Goal: Transaction & Acquisition: Obtain resource

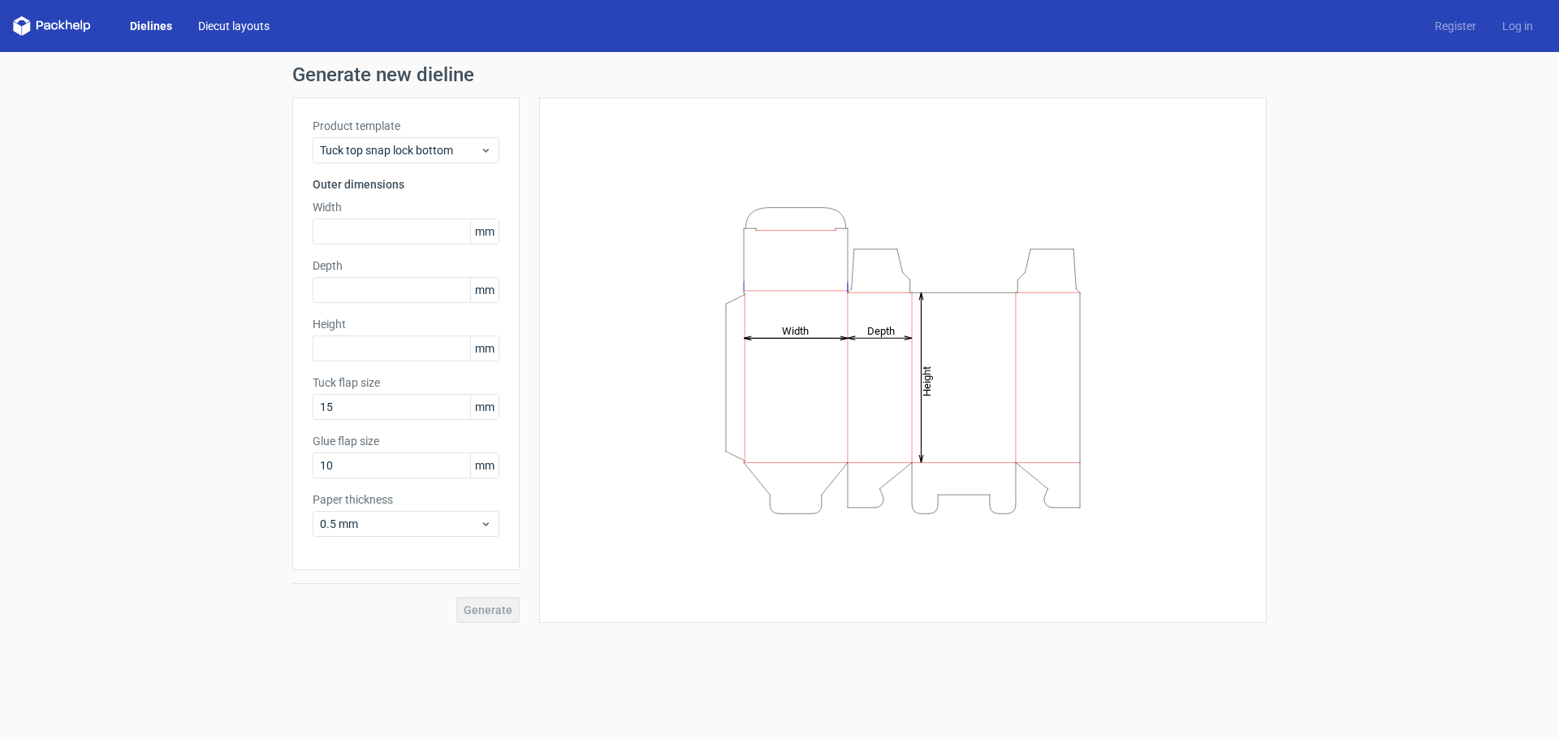
click at [240, 25] on link "Diecut layouts" at bounding box center [233, 26] width 97 height 16
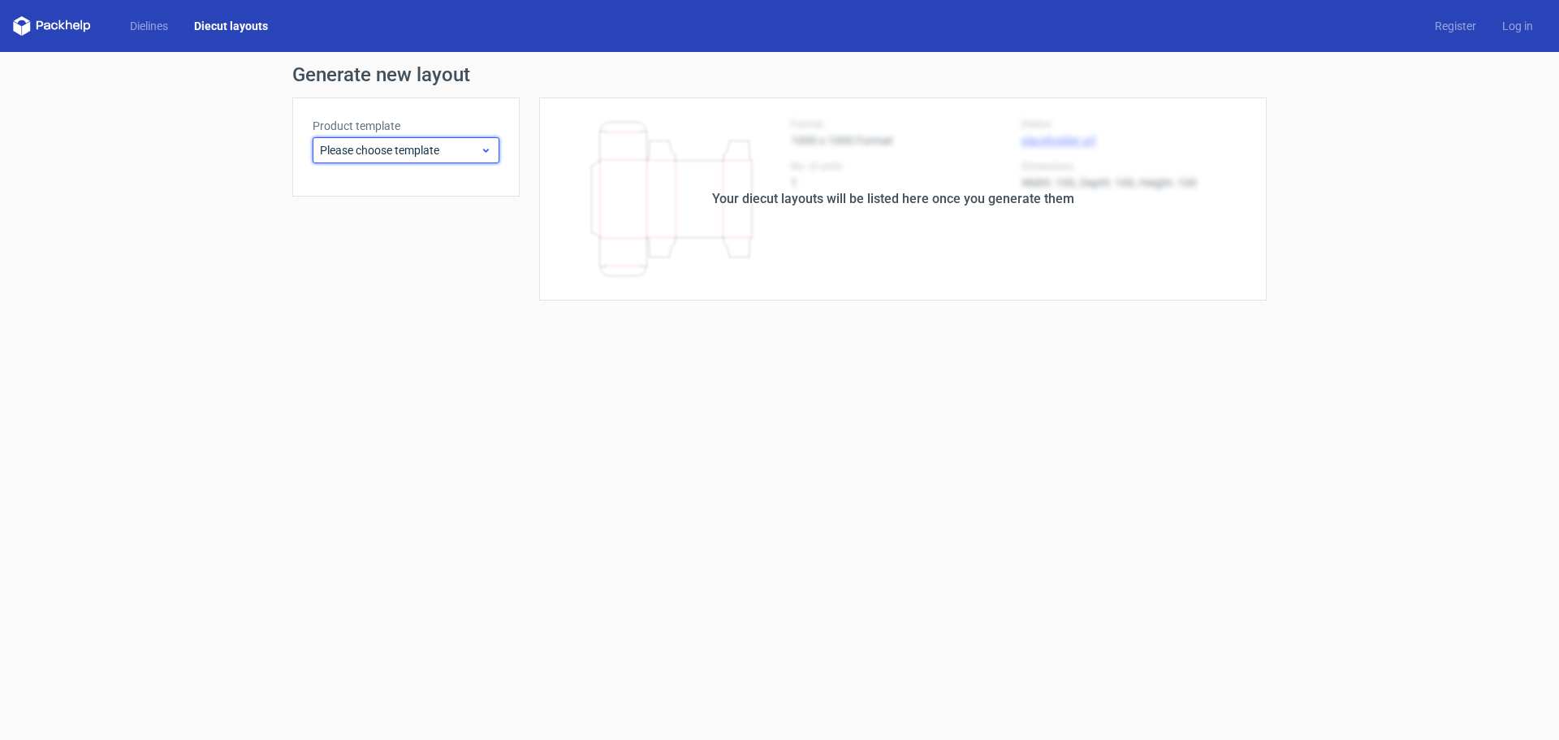
click at [456, 151] on span "Please choose template" at bounding box center [400, 150] width 160 height 16
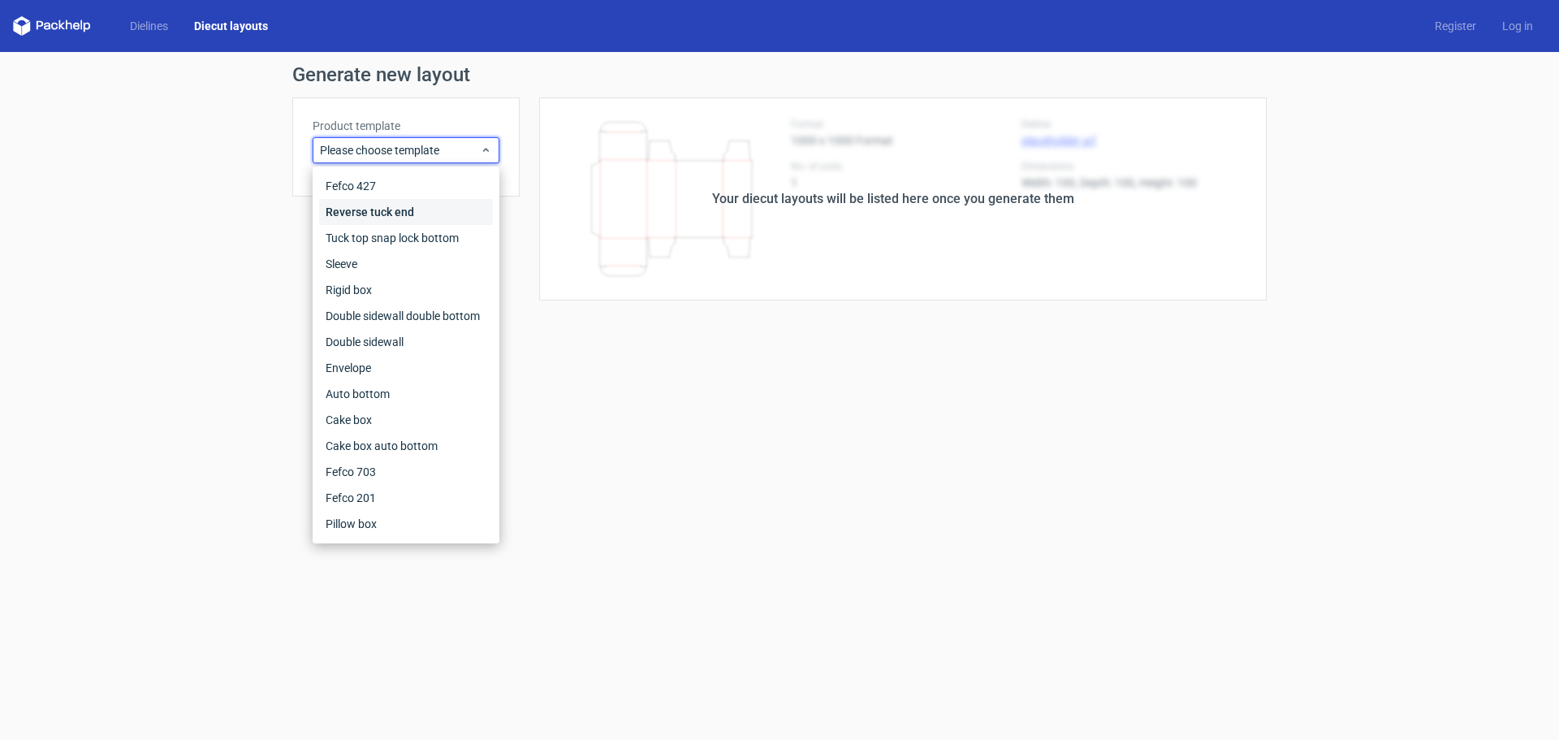
click at [383, 218] on div "Reverse tuck end" at bounding box center [406, 212] width 174 height 26
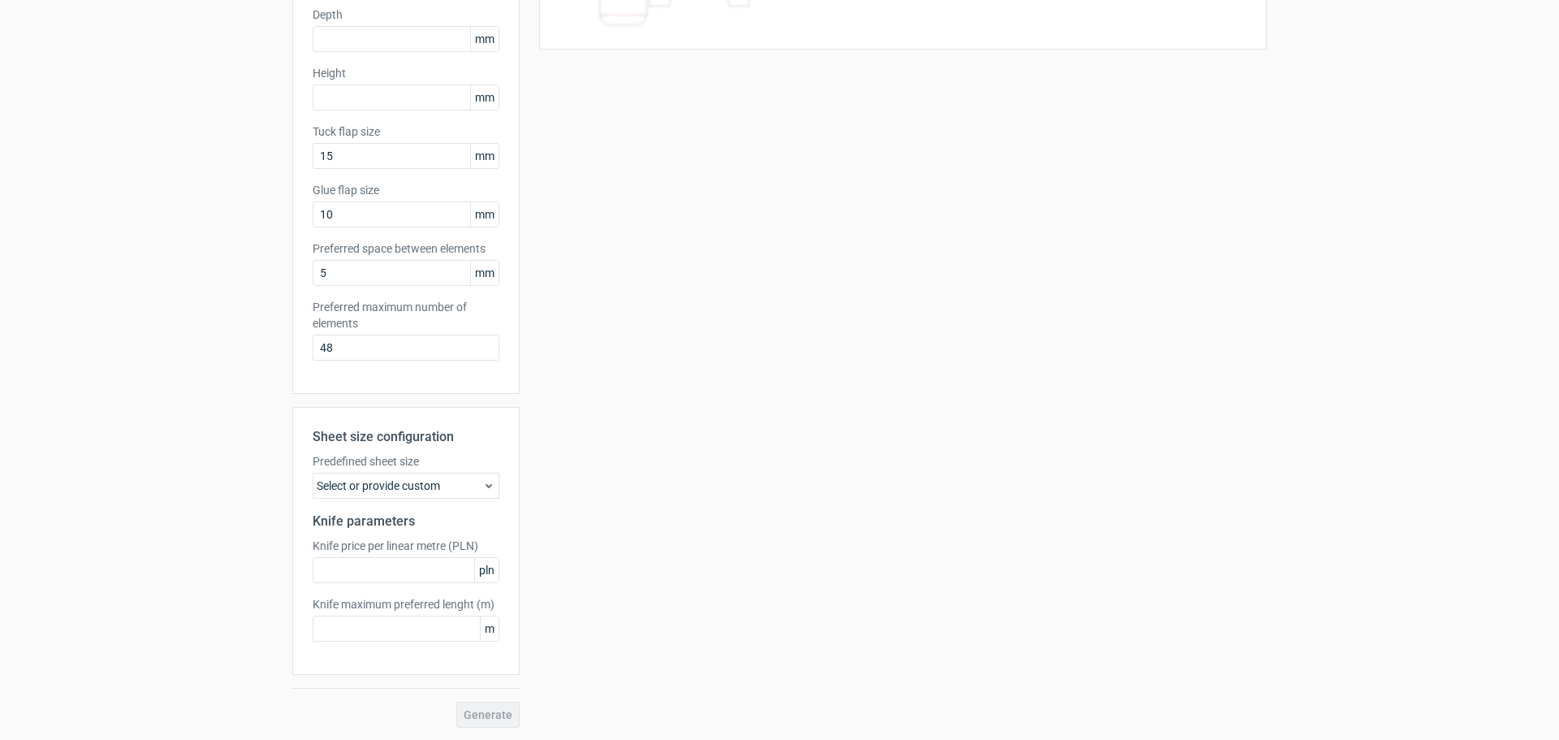
scroll to position [252, 0]
click at [463, 482] on div "Select or provide custom" at bounding box center [406, 485] width 187 height 26
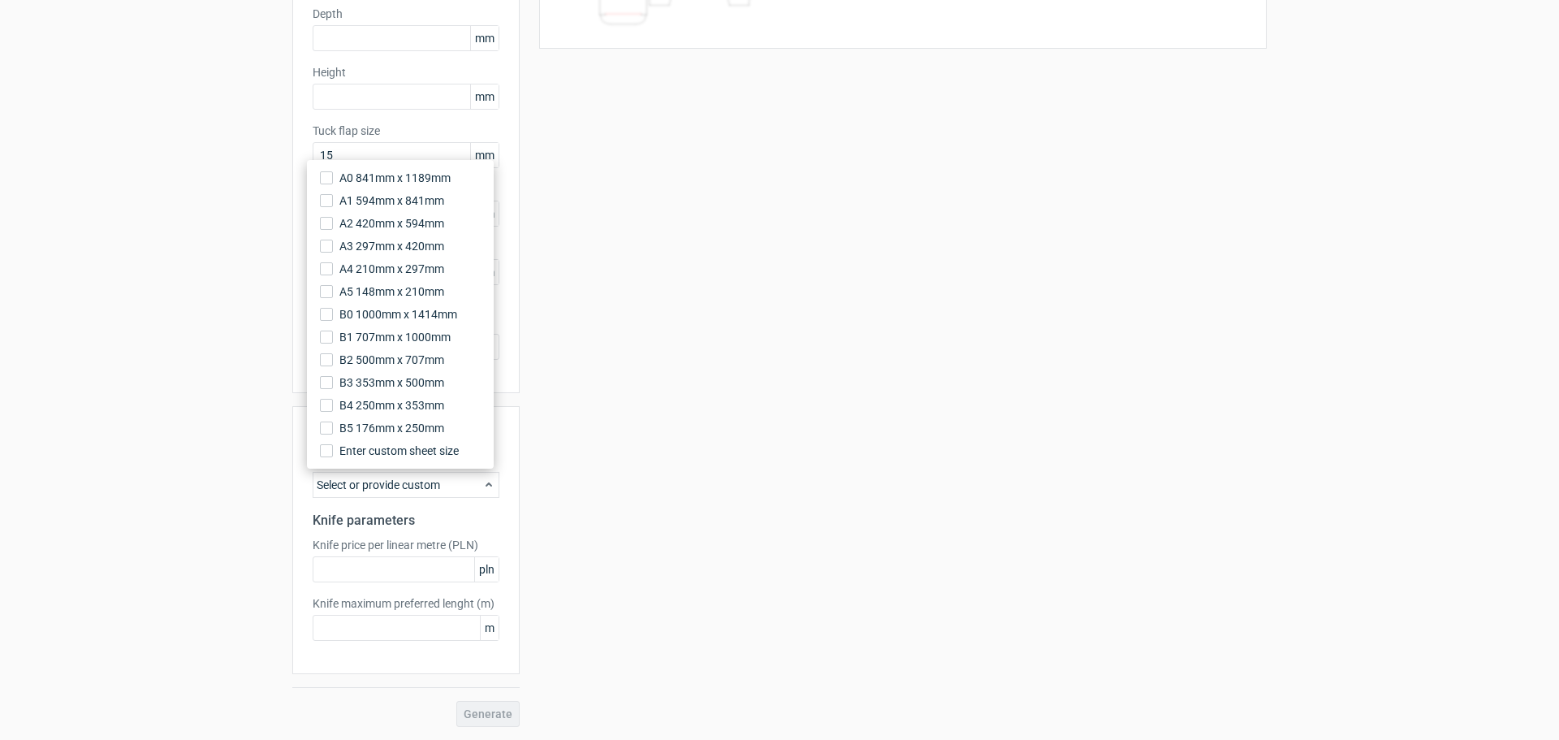
click at [463, 482] on div "Select or provide custom" at bounding box center [406, 485] width 187 height 26
click at [473, 482] on div "Select or provide custom" at bounding box center [406, 485] width 187 height 26
click at [616, 370] on div "Your diecut layouts will be listed here once you generate them Height Depth Wid…" at bounding box center [893, 286] width 747 height 881
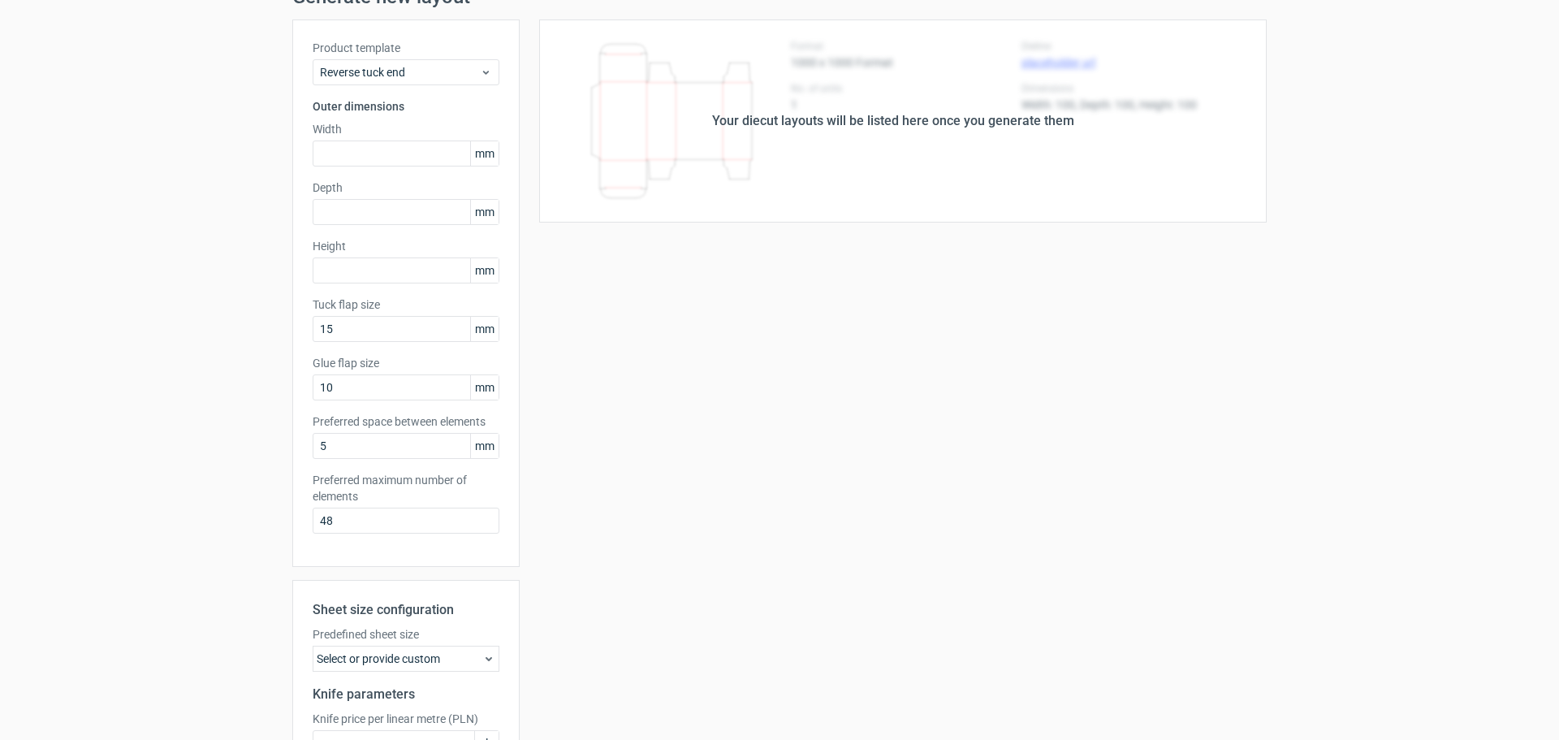
scroll to position [0, 0]
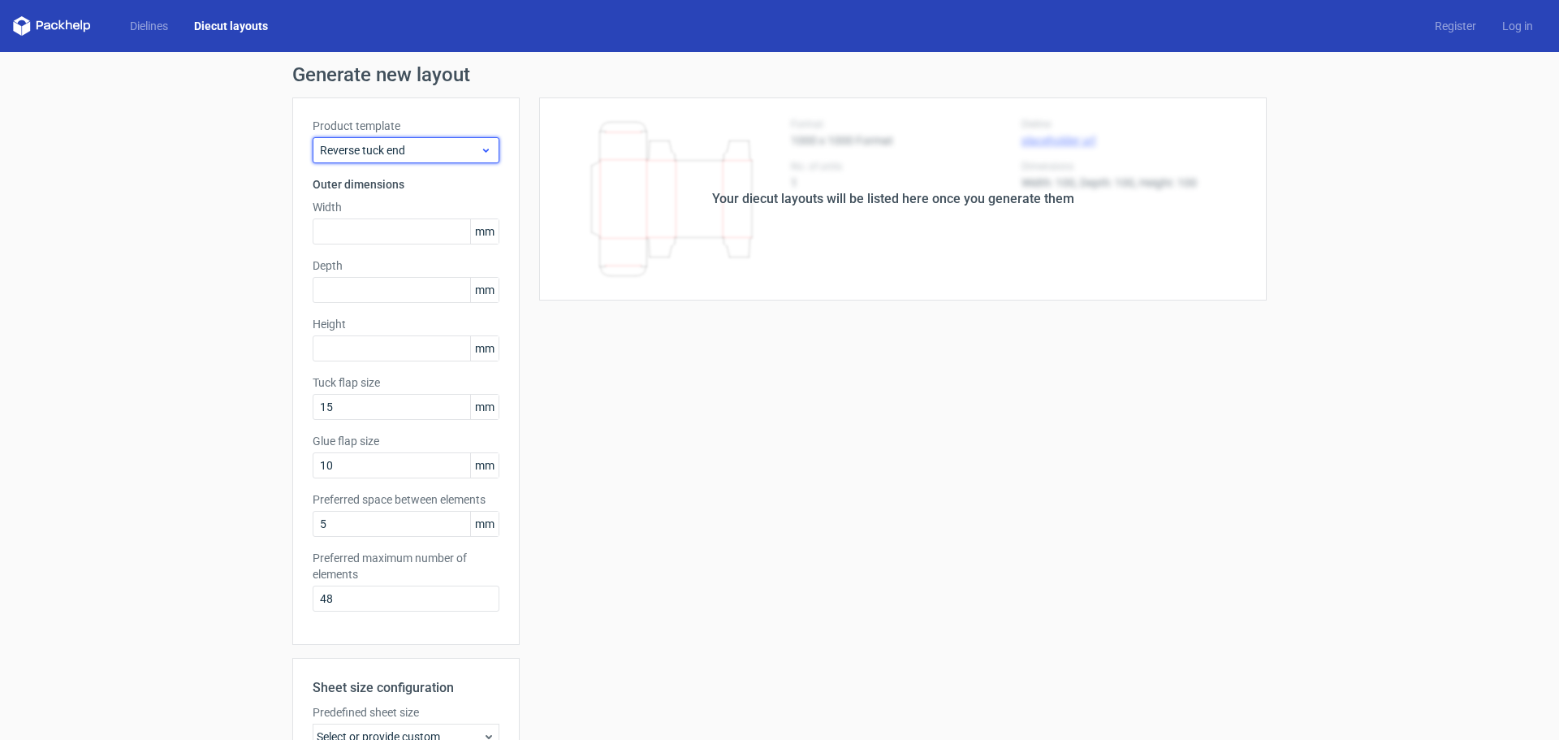
click at [404, 154] on span "Reverse tuck end" at bounding box center [400, 150] width 160 height 16
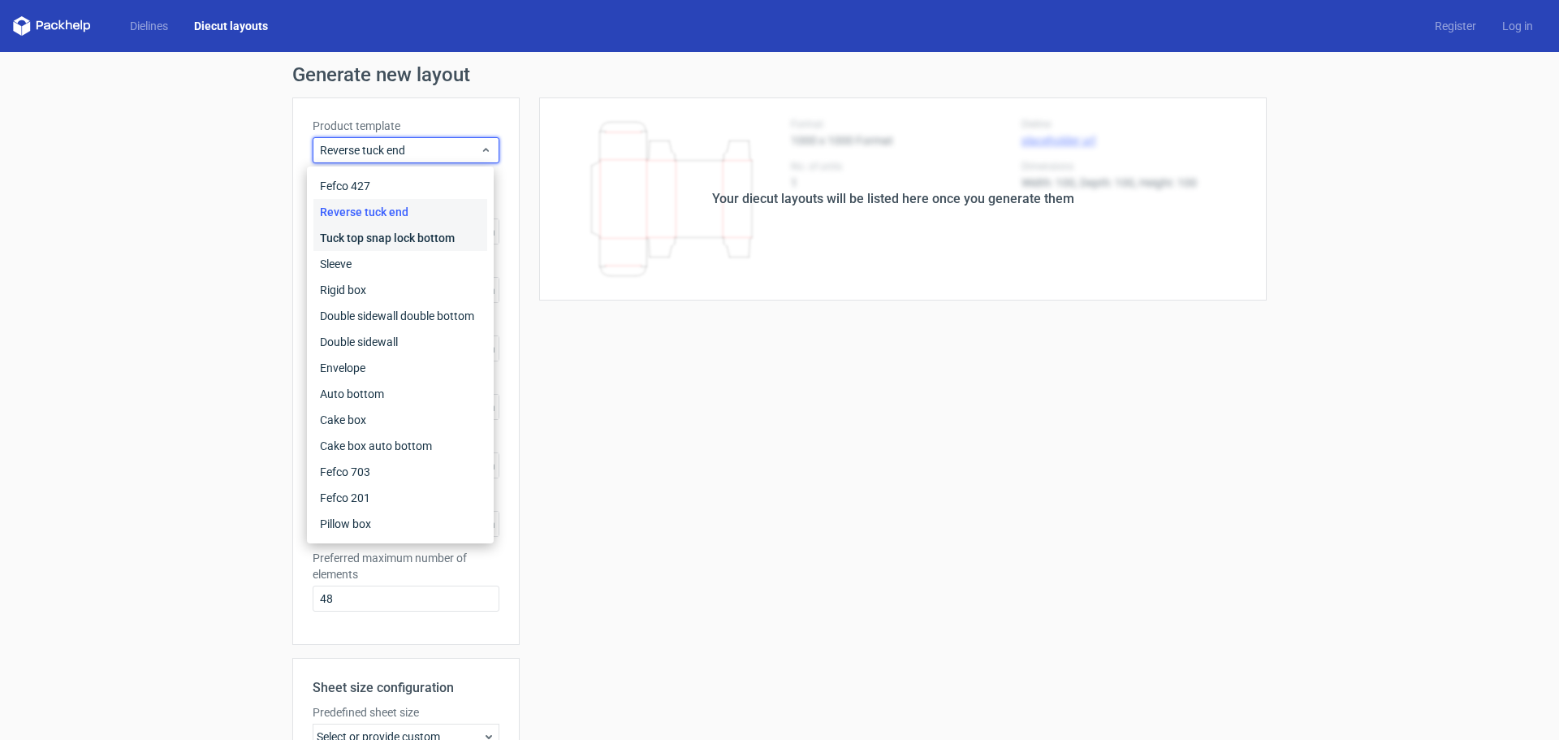
click at [370, 243] on div "Tuck top snap lock bottom" at bounding box center [400, 238] width 174 height 26
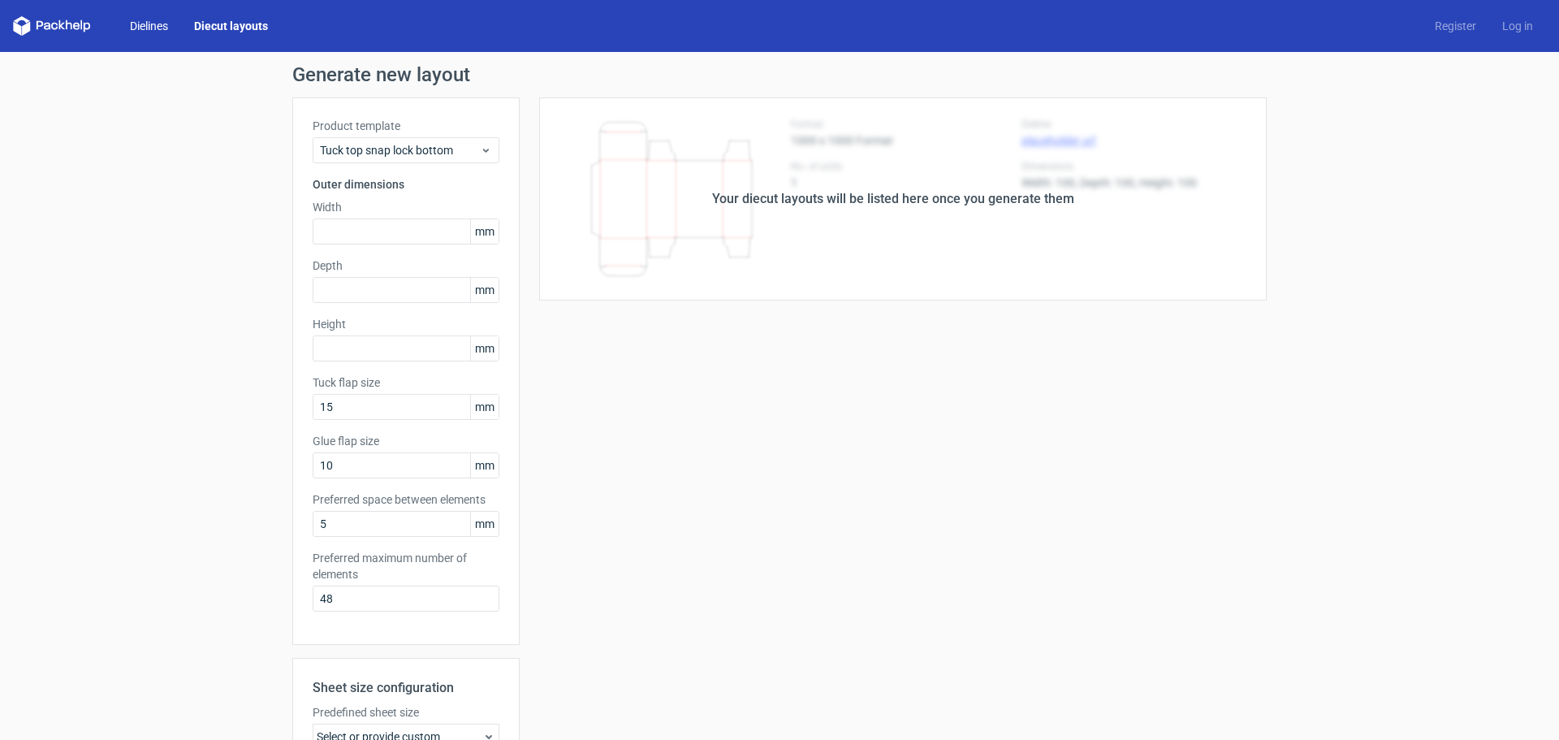
click at [157, 26] on link "Dielines" at bounding box center [149, 26] width 64 height 16
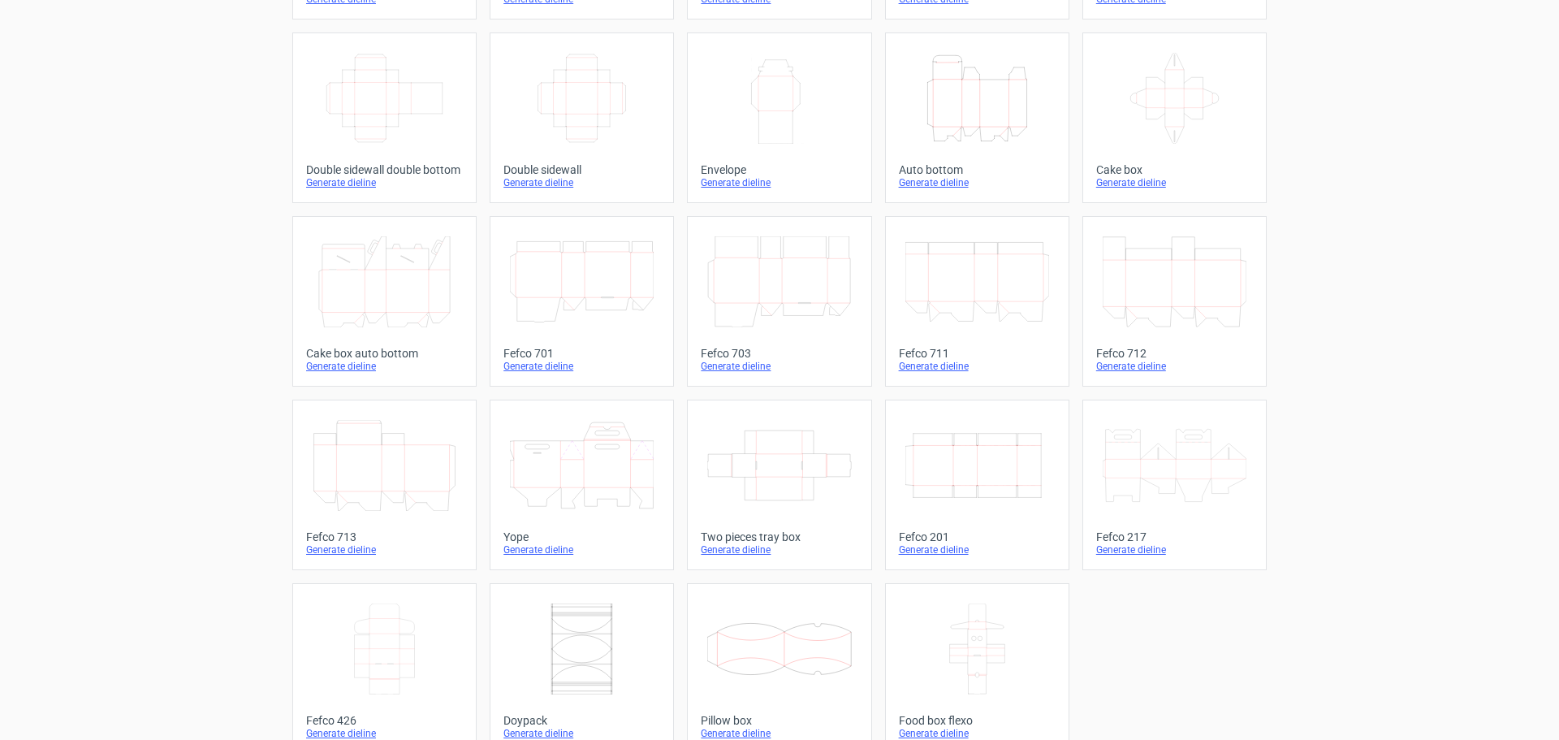
scroll to position [275, 0]
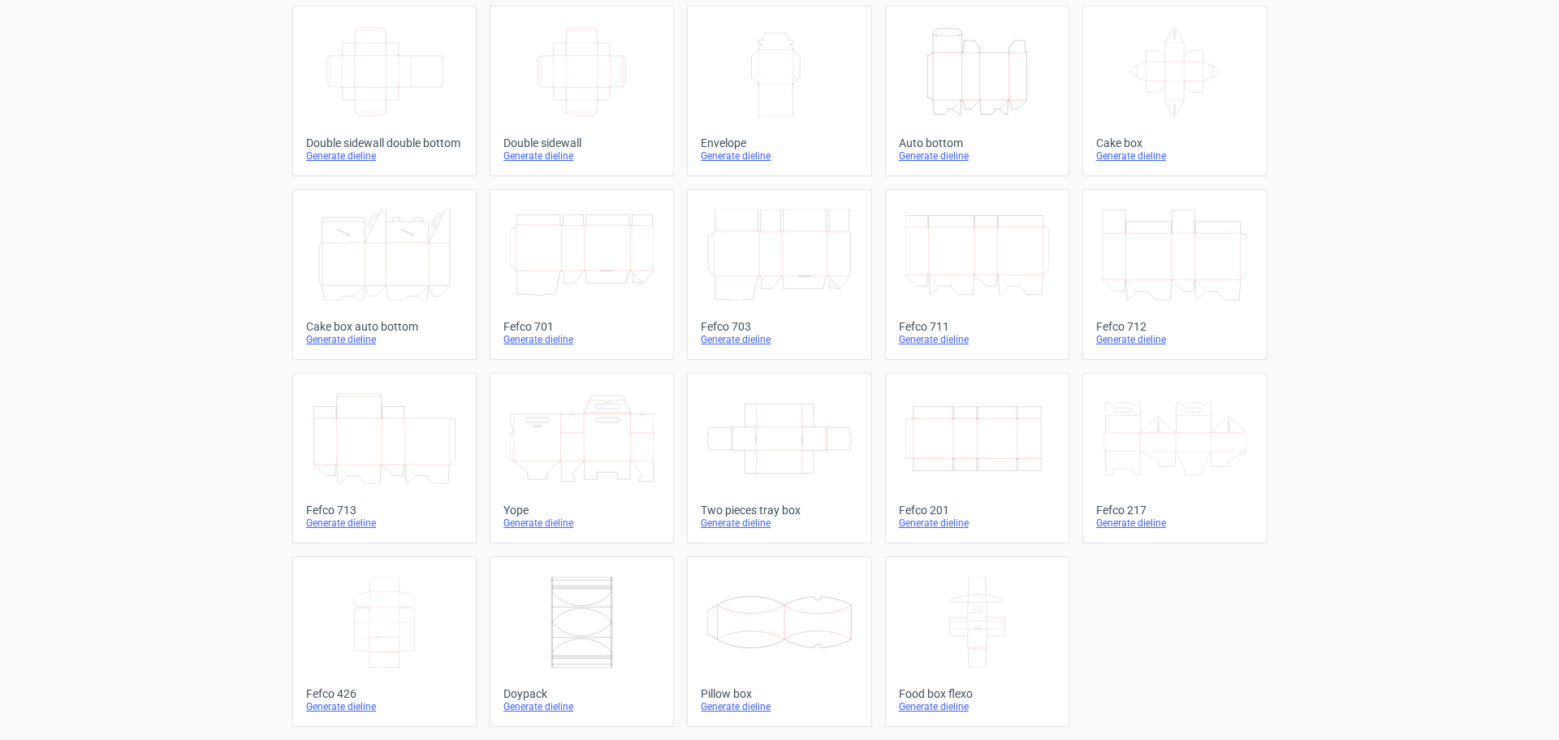
click at [924, 512] on div "Fefco 201" at bounding box center [977, 510] width 157 height 13
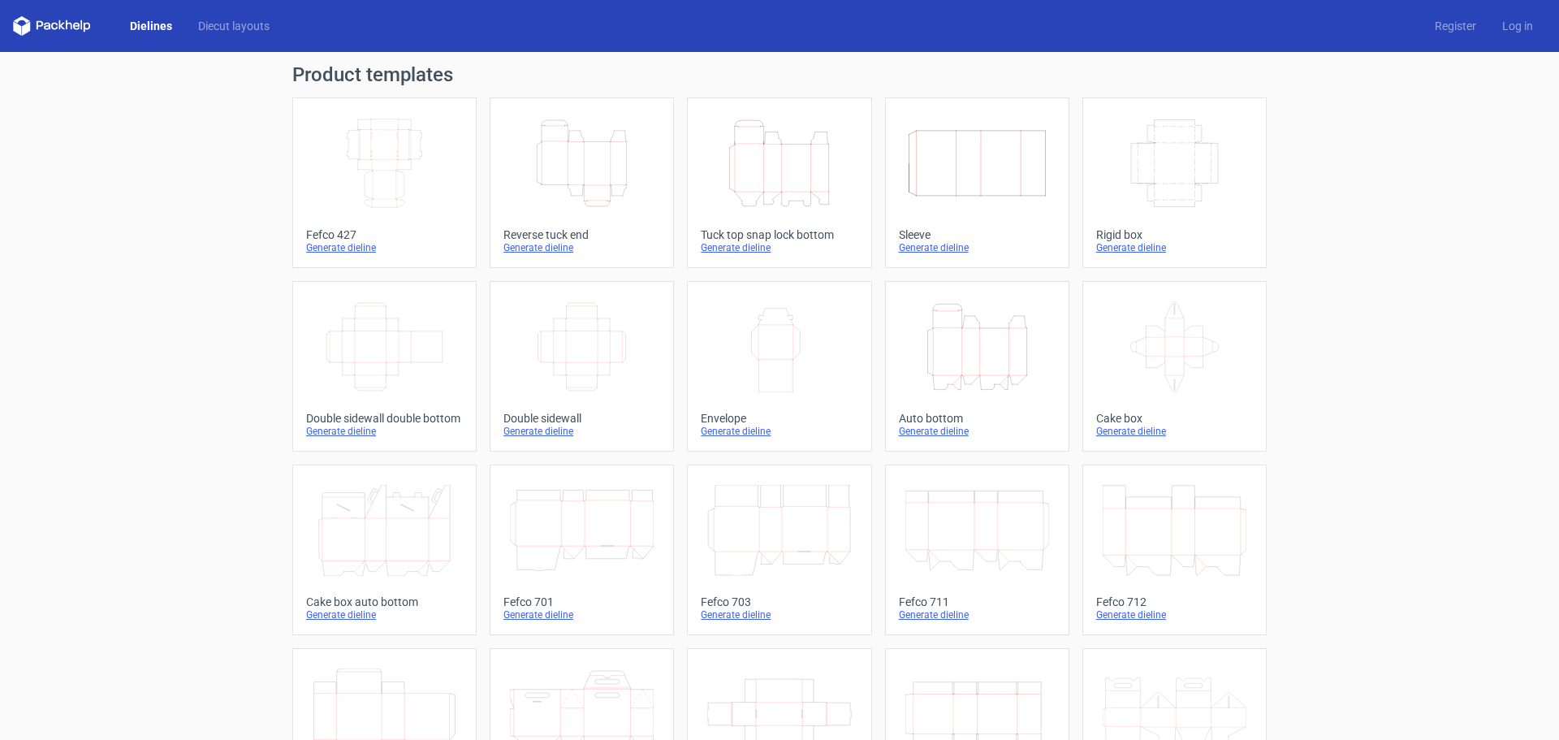
click at [318, 231] on div "Fefco 427" at bounding box center [384, 234] width 157 height 13
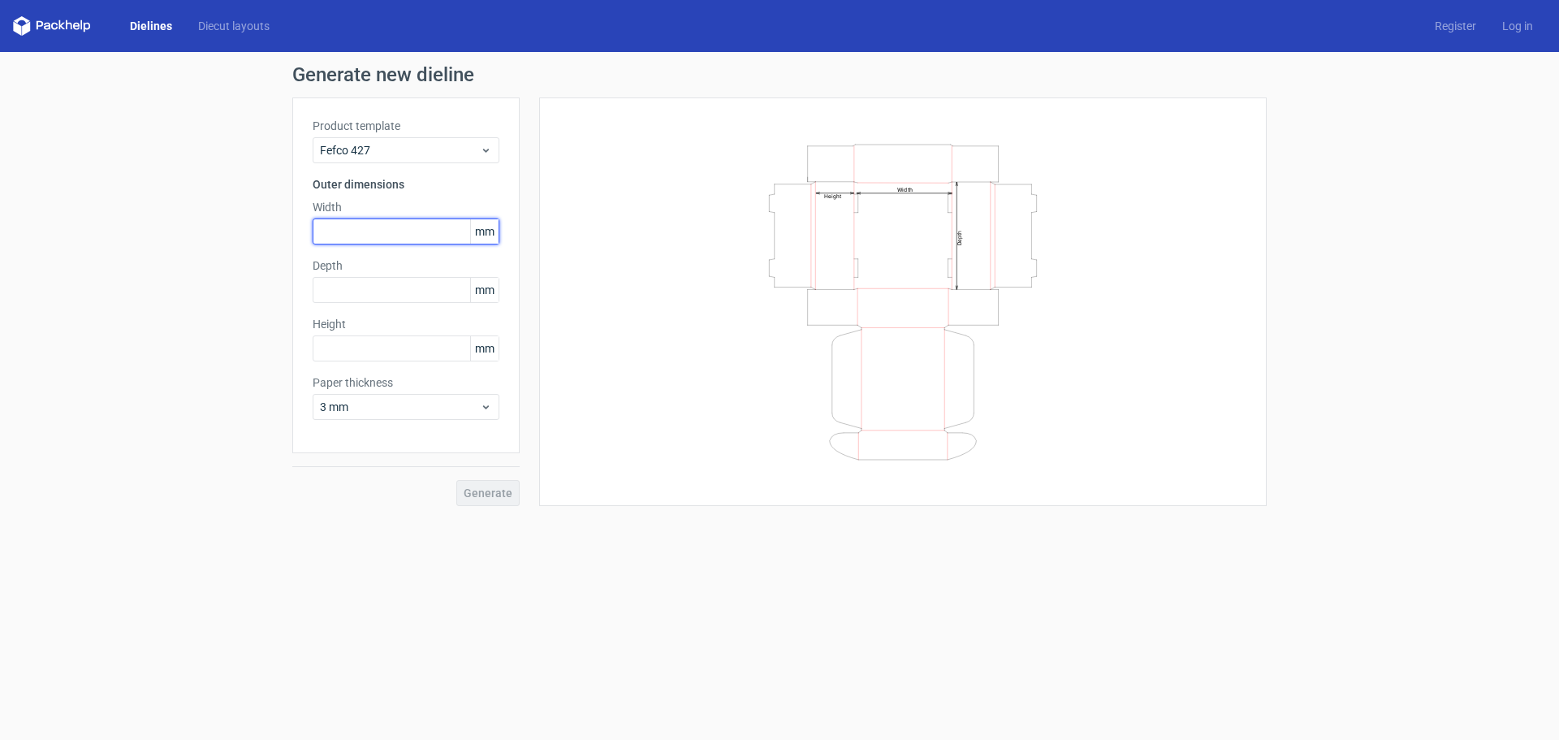
click at [328, 222] on input "text" at bounding box center [406, 231] width 187 height 26
type input "335"
click at [331, 289] on input "text" at bounding box center [406, 290] width 187 height 26
type input "335"
click at [329, 347] on input "text" at bounding box center [406, 348] width 187 height 26
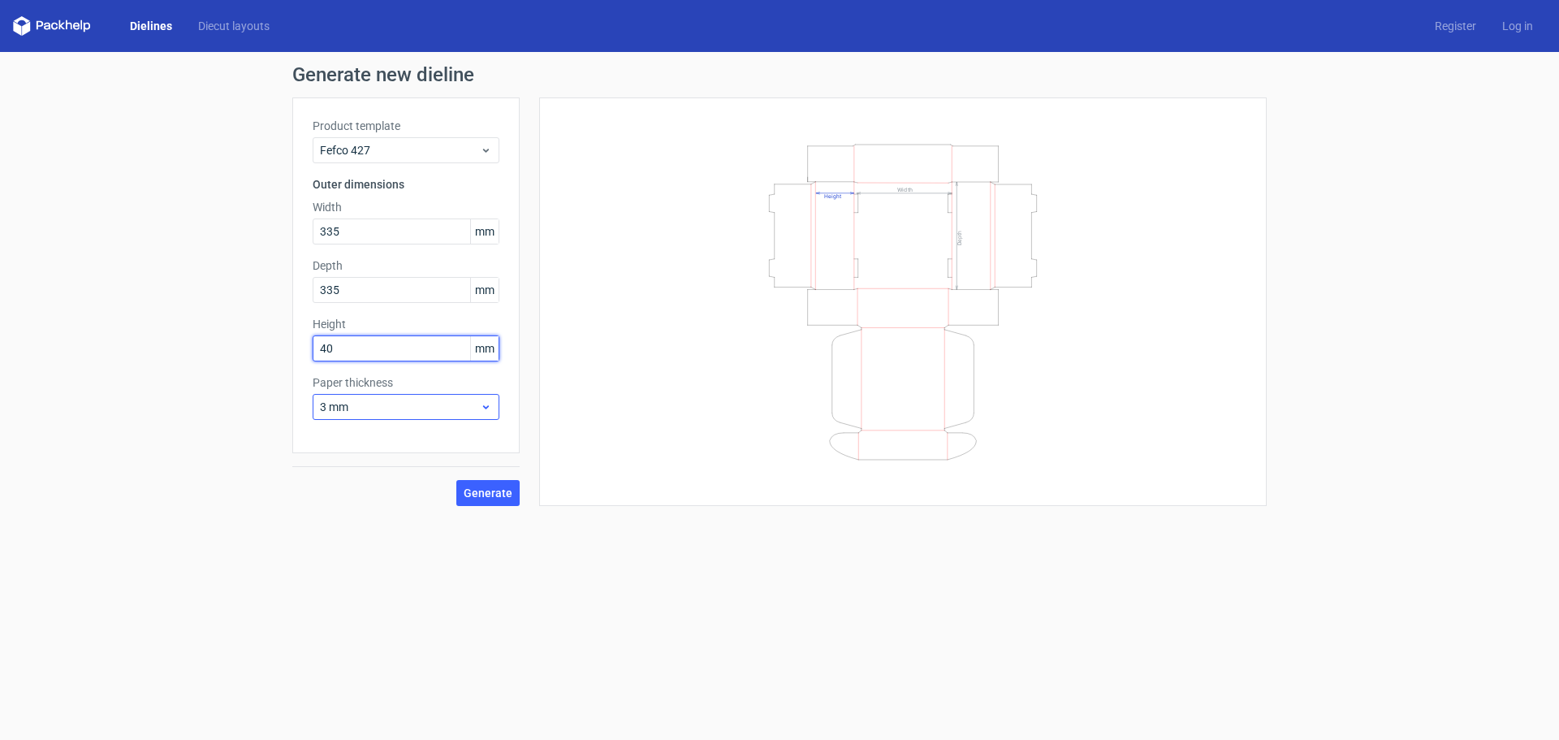
type input "40"
click at [452, 409] on span "3 mm" at bounding box center [400, 407] width 160 height 16
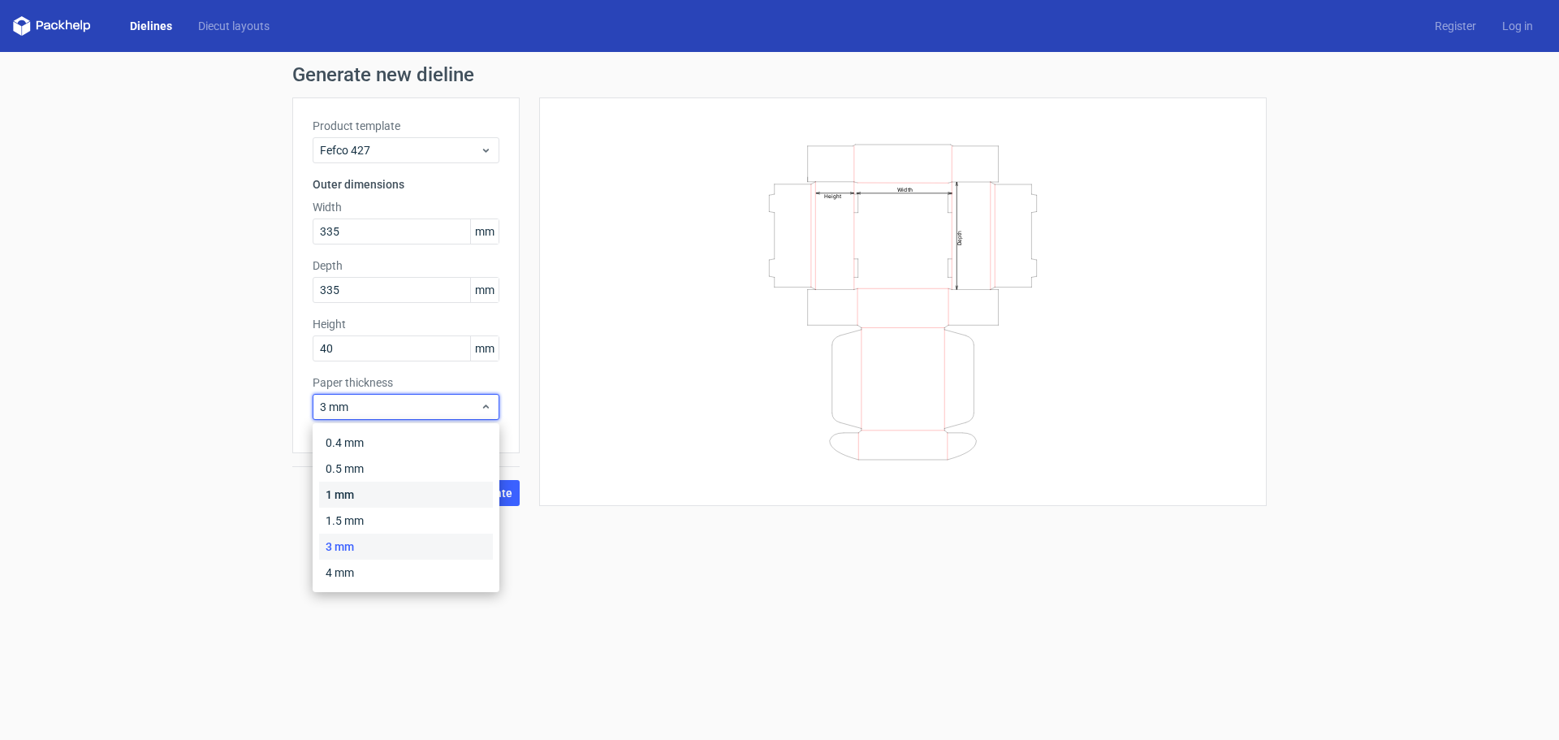
click at [366, 492] on div "1 mm" at bounding box center [406, 495] width 174 height 26
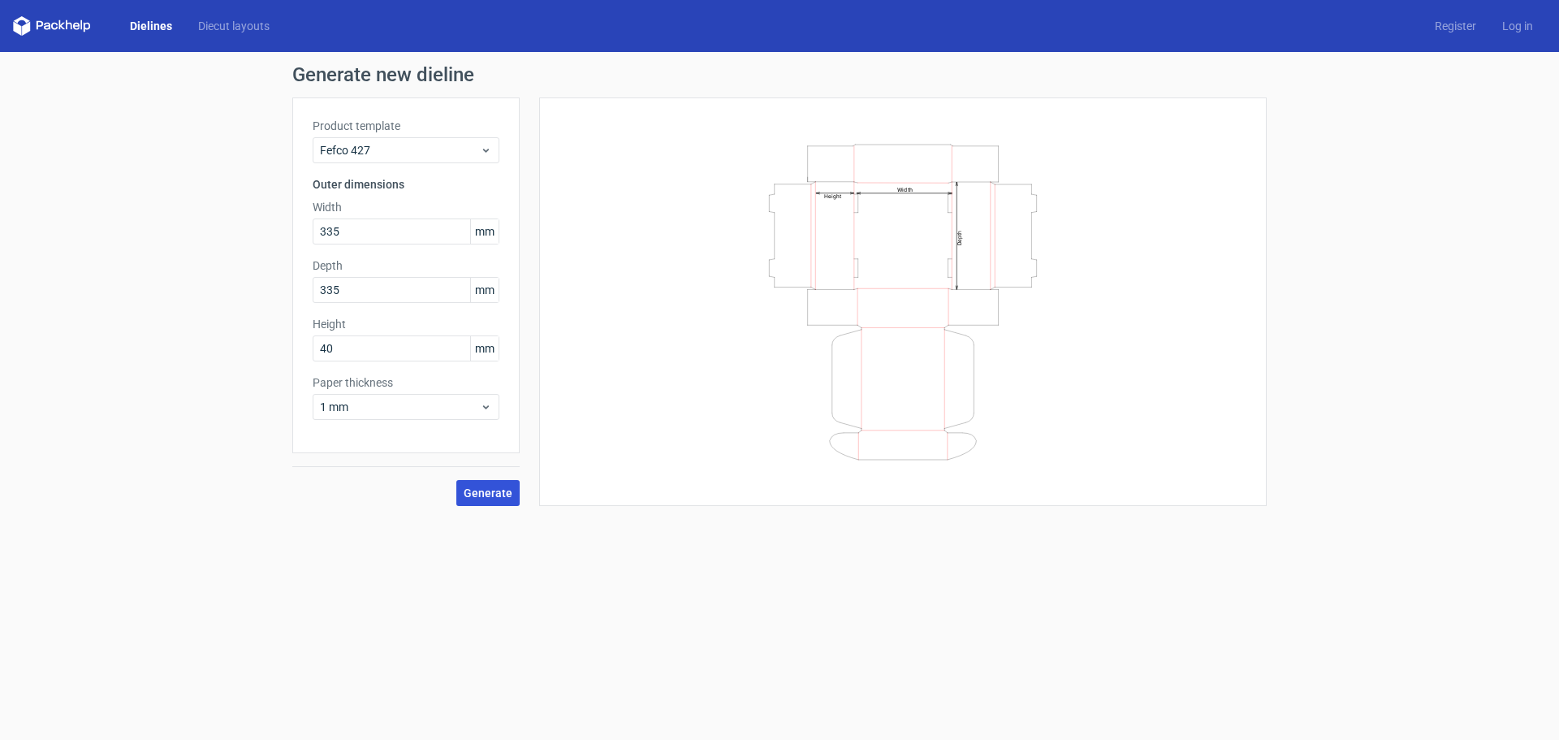
click at [486, 496] on span "Generate" at bounding box center [488, 492] width 49 height 11
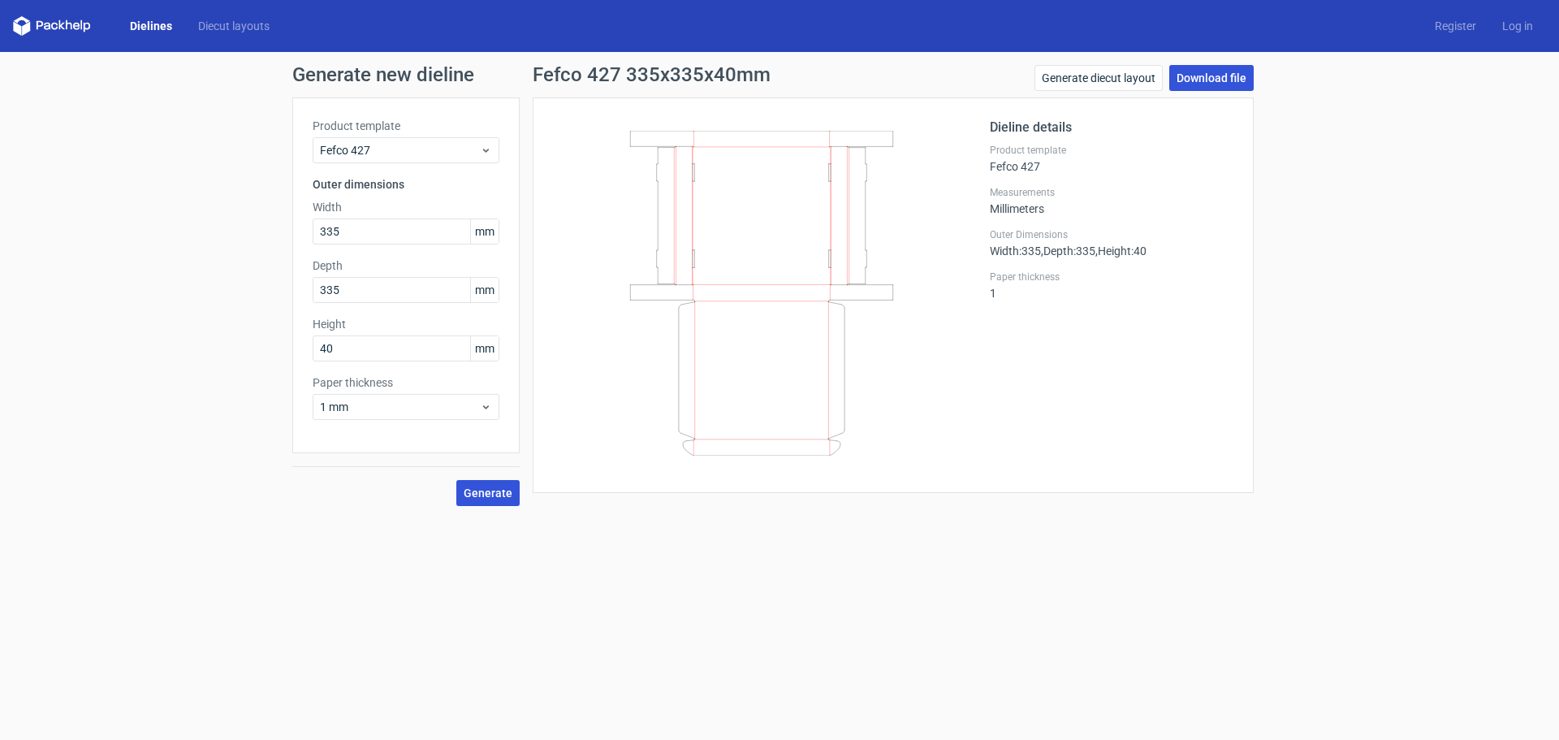
click at [1190, 75] on link "Download file" at bounding box center [1211, 78] width 84 height 26
click at [381, 231] on input "335" at bounding box center [406, 231] width 187 height 26
drag, startPoint x: 382, startPoint y: 292, endPoint x: 218, endPoint y: 292, distance: 163.2
click at [218, 292] on div "Generate new dieline Product template Fefco 427 Outer dimensions Width 335 mm D…" at bounding box center [779, 285] width 1559 height 467
type input "175"
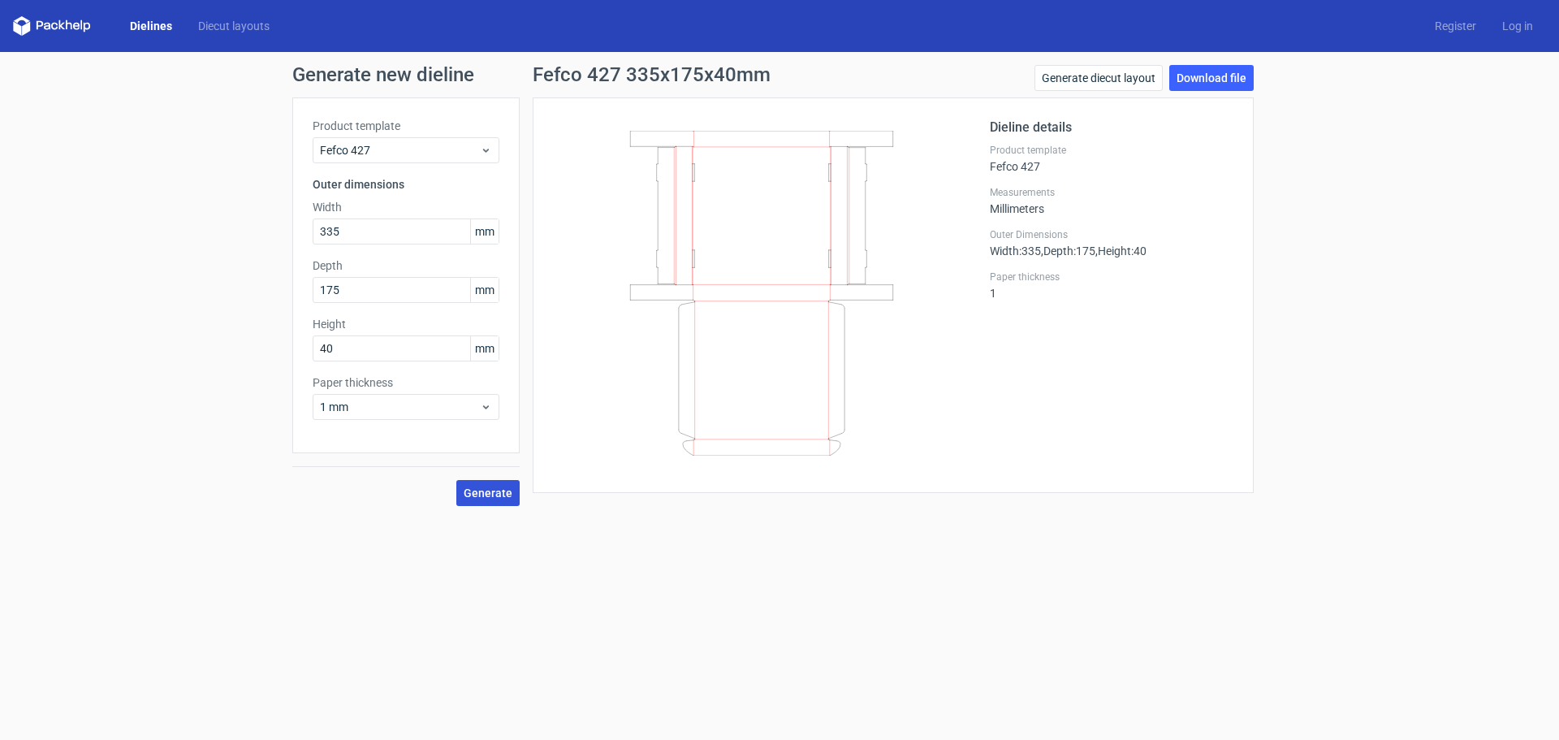
click at [503, 495] on span "Generate" at bounding box center [488, 492] width 49 height 11
click at [1145, 82] on link "Generate diecut layout" at bounding box center [1099, 78] width 128 height 26
click at [1232, 81] on link "Download file" at bounding box center [1211, 78] width 84 height 26
click at [391, 303] on div "Product template Fefco 427 Outer dimensions Width 335 mm Depth 175 mm Height 40…" at bounding box center [405, 275] width 227 height 356
drag, startPoint x: 391, startPoint y: 295, endPoint x: 161, endPoint y: 288, distance: 230.7
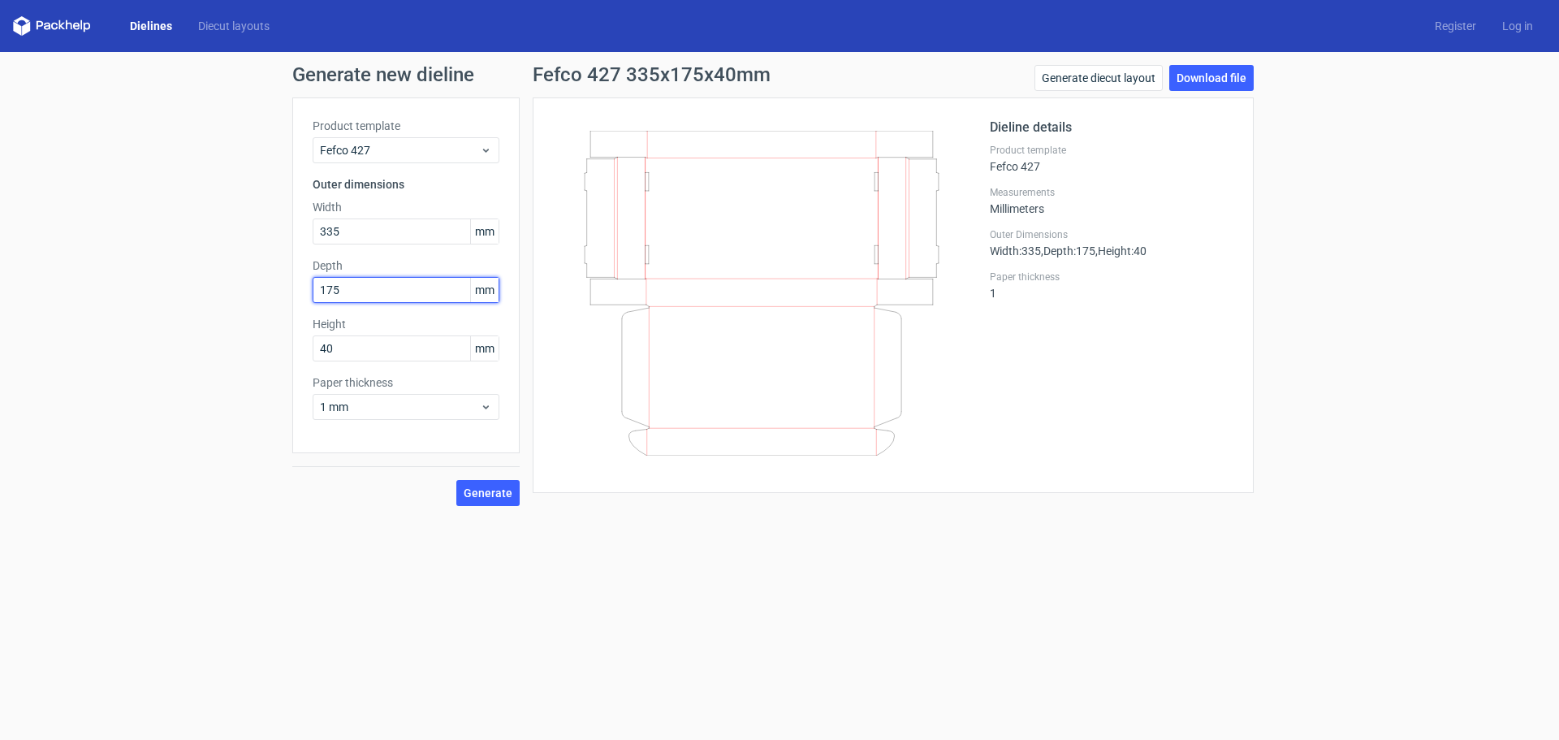
click at [161, 288] on div "Generate new dieline Product template Fefco 427 Outer dimensions Width 335 mm D…" at bounding box center [779, 285] width 1559 height 467
type input "335"
click at [495, 484] on button "Generate" at bounding box center [487, 493] width 63 height 26
